Goal: Task Accomplishment & Management: Use online tool/utility

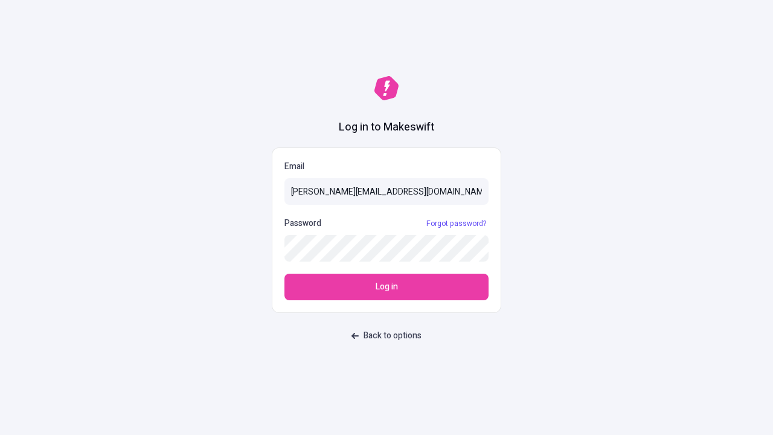
type input "[PERSON_NAME][EMAIL_ADDRESS][DOMAIN_NAME]"
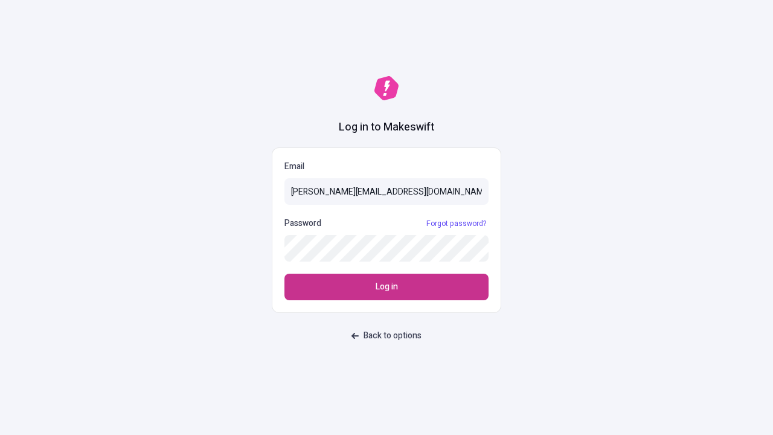
click at [387, 287] on span "Log in" at bounding box center [387, 286] width 22 height 13
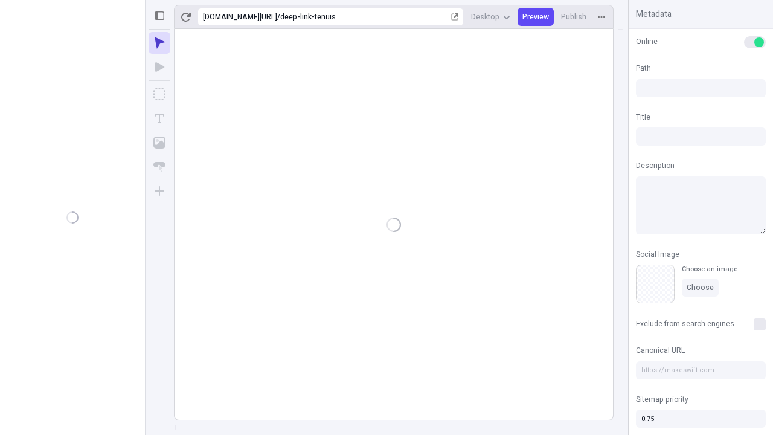
type input "/deep-link-tenuis"
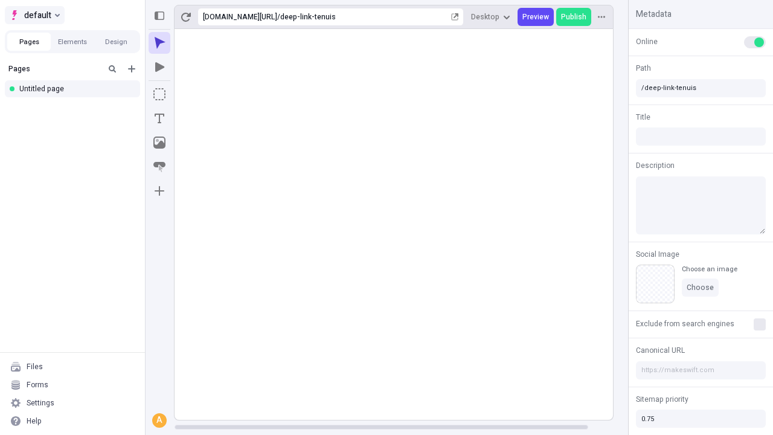
click at [34, 15] on span "default" at bounding box center [37, 15] width 27 height 15
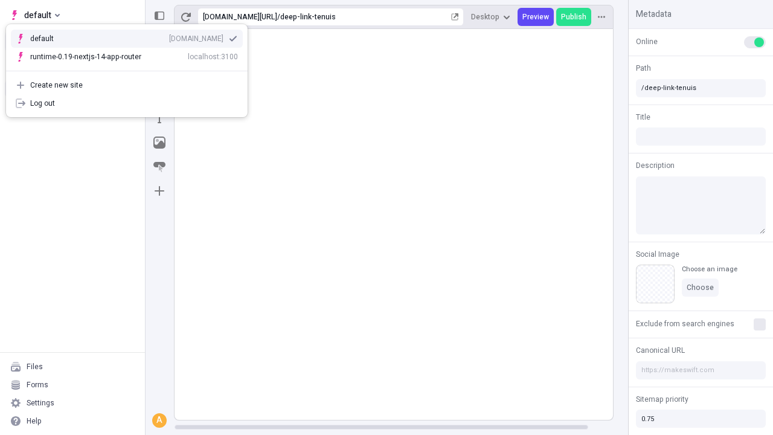
click at [169, 36] on div "qee9k4dy7d.staging.makeswift.site" at bounding box center [196, 39] width 54 height 10
click at [132, 69] on icon "Add new" at bounding box center [131, 68] width 7 height 7
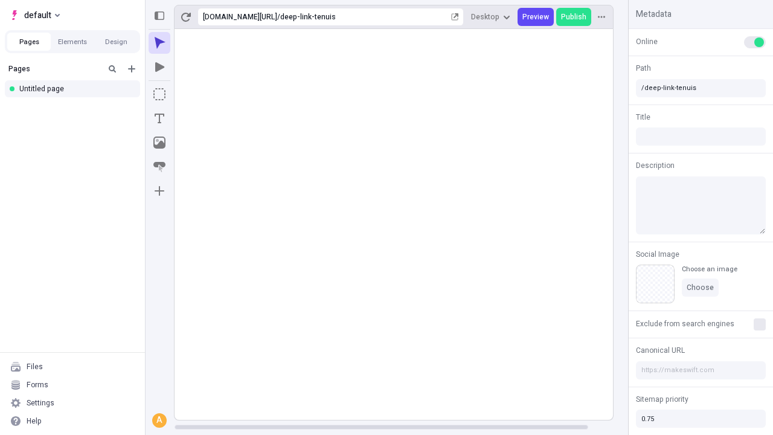
click at [76, 108] on div "Blank page" at bounding box center [76, 110] width 116 height 18
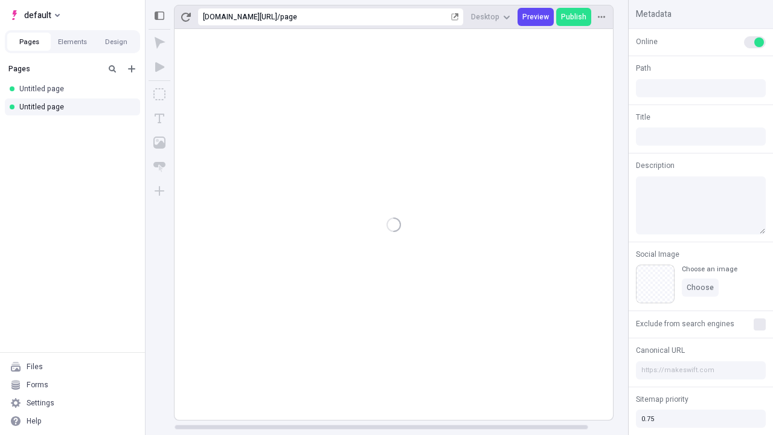
type input "/page"
click at [160, 94] on icon "Box" at bounding box center [159, 94] width 12 height 12
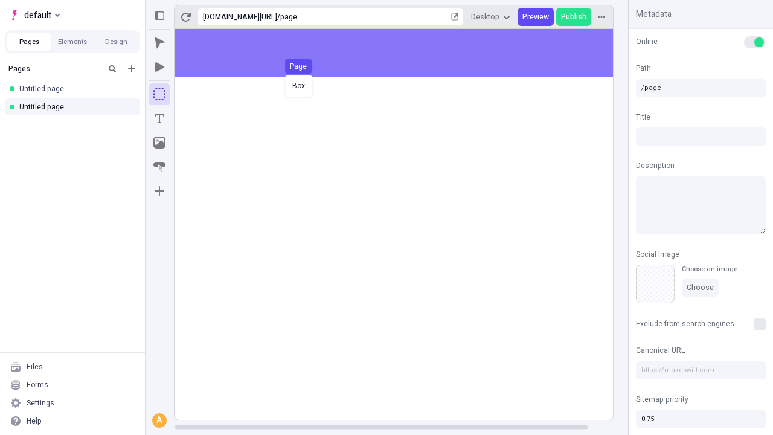
click at [406, 53] on div "Box Page" at bounding box center [386, 217] width 773 height 435
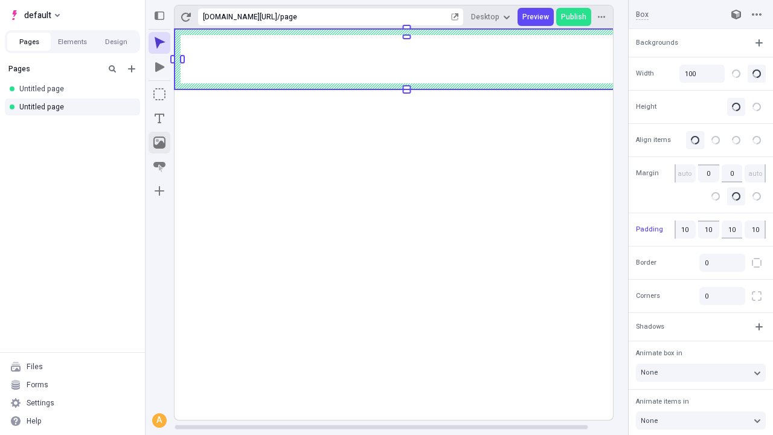
click at [160, 143] on icon "Image" at bounding box center [159, 143] width 12 height 12
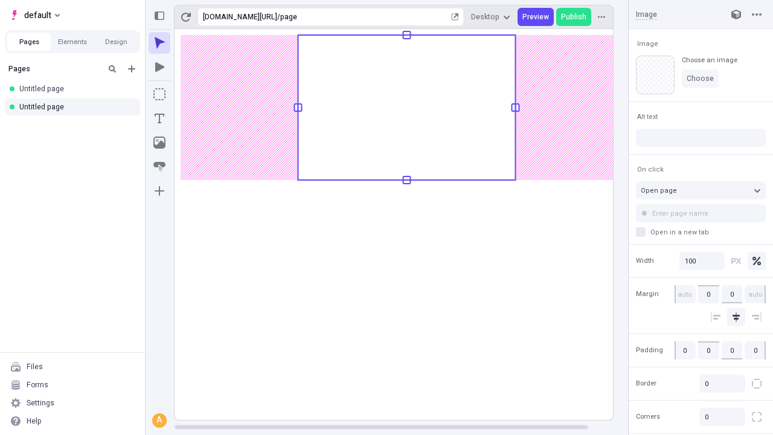
click at [160, 118] on icon "Text" at bounding box center [160, 119] width 10 height 10
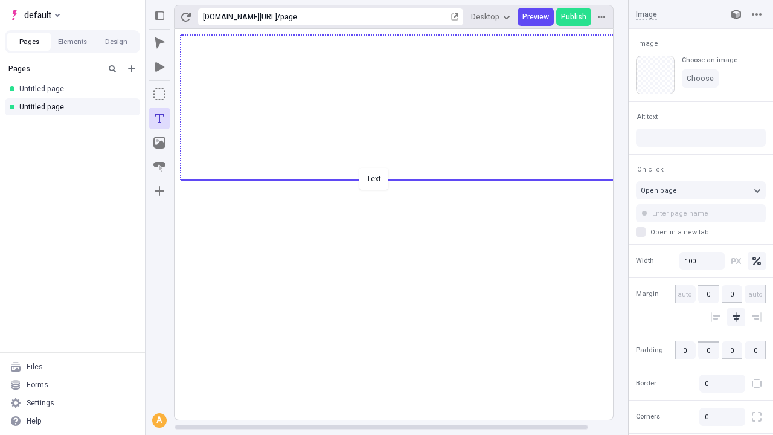
click at [406, 179] on div "Text" at bounding box center [386, 217] width 773 height 435
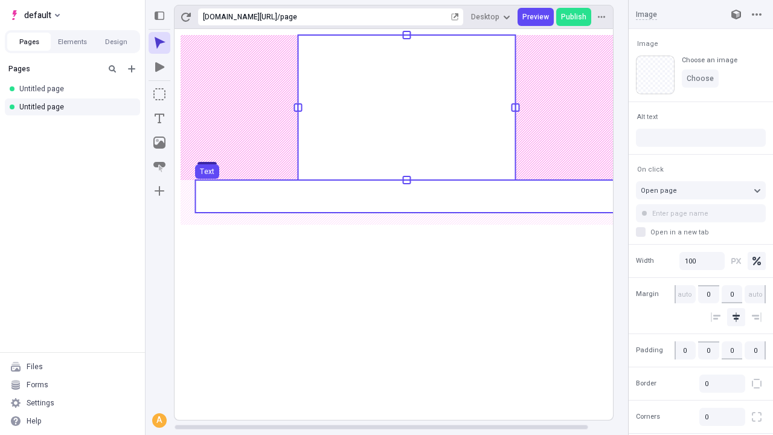
click at [406, 196] on use at bounding box center [406, 196] width 423 height 33
click at [406, 196] on rect at bounding box center [407, 224] width 465 height 391
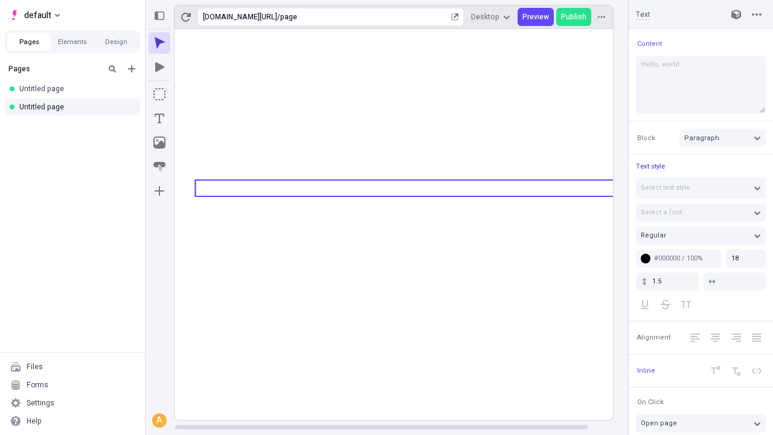
type textarea "Hello, world!"
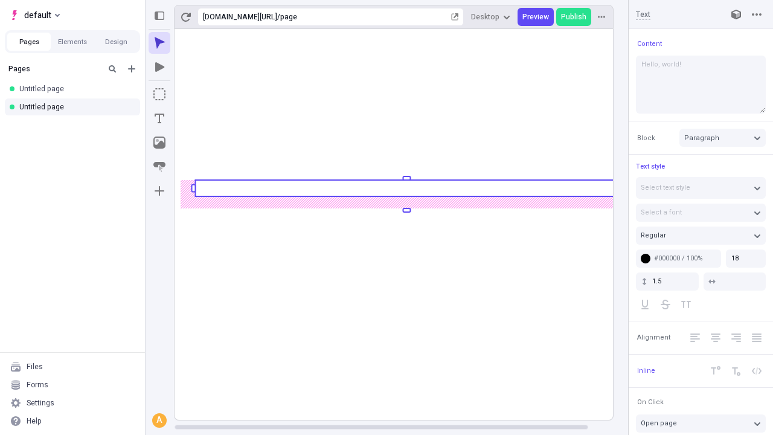
click at [160, 143] on icon "Image" at bounding box center [159, 143] width 12 height 12
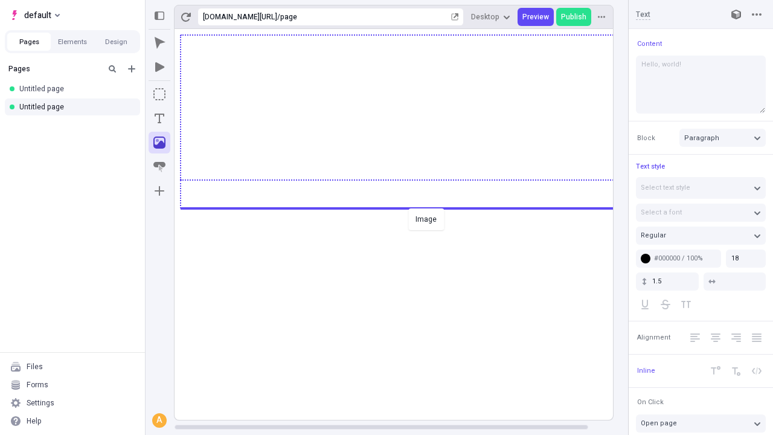
click at [406, 207] on div "Image" at bounding box center [386, 217] width 773 height 435
